Goal: Information Seeking & Learning: Check status

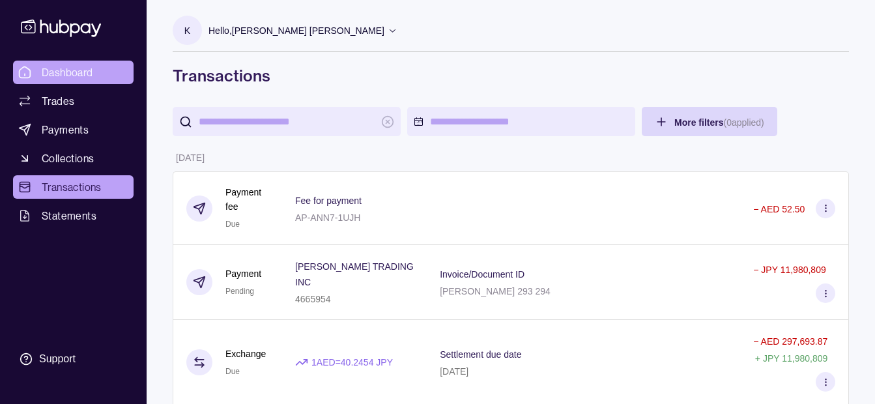
click at [108, 75] on link "Dashboard" at bounding box center [73, 72] width 120 height 23
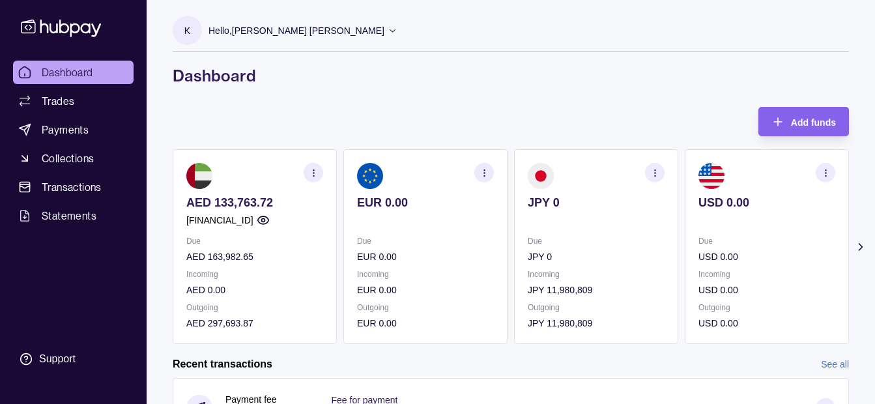
click at [806, 235] on p "Due" at bounding box center [766, 241] width 137 height 14
click at [850, 242] on section "Add funds AED 133,763.72 [FINANCIAL_ID] Due AED 163,982.65 Incoming AED 0.00 Ou…" at bounding box center [511, 404] width 728 height 594
click at [858, 246] on icon at bounding box center [860, 246] width 13 height 13
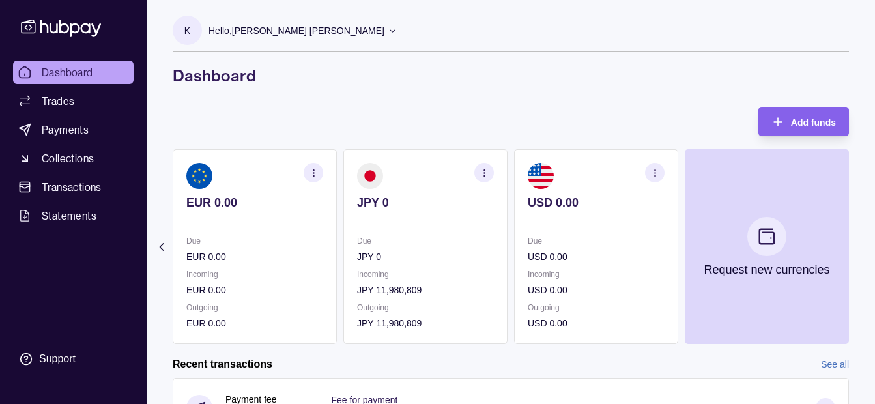
click at [219, 17] on div "Hello, [PERSON_NAME] [PERSON_NAME]" at bounding box center [302, 30] width 189 height 27
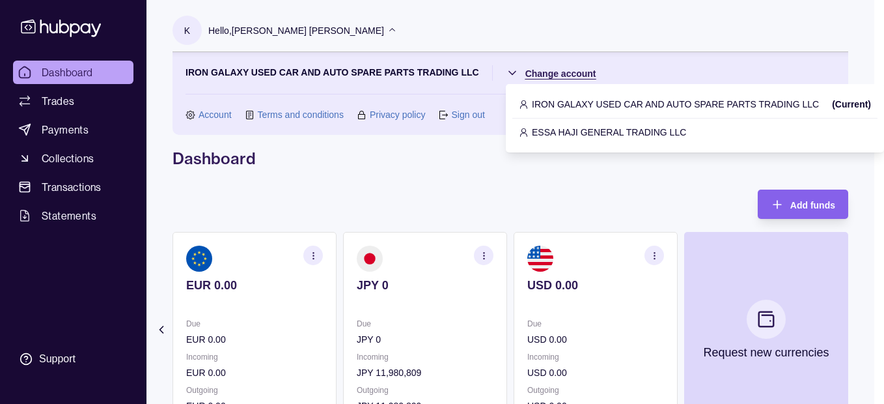
click at [562, 76] on html "Dashboard Trades Payments Collections Transactions Statements Support K Hello, …" at bounding box center [442, 399] width 884 height 799
click at [557, 133] on p "ESSA HAJI GENERAL TRADING LLC" at bounding box center [609, 132] width 154 height 14
